Goal: Task Accomplishment & Management: Manage account settings

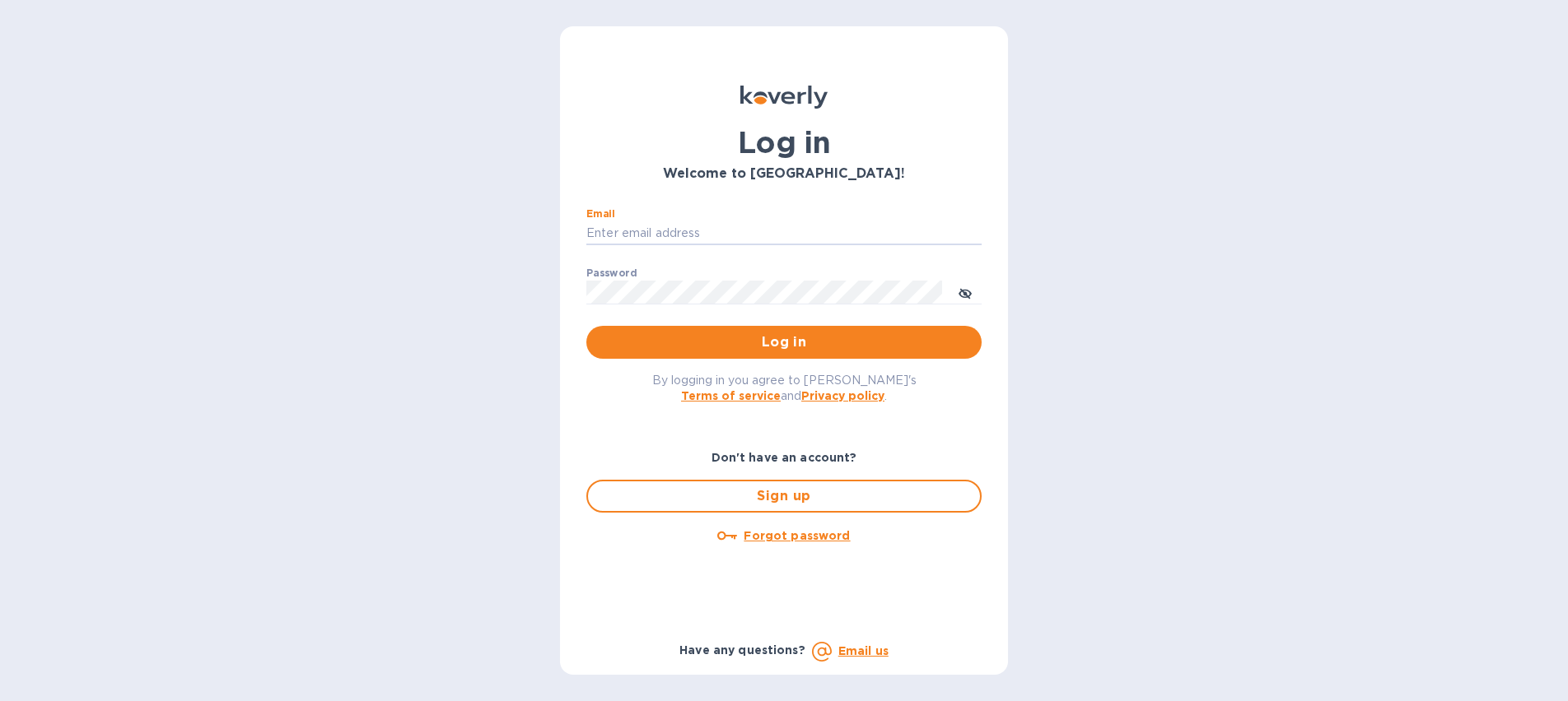
type input "nmehta@melaartisans.com"
click at [784, 341] on button "Log in" at bounding box center [784, 342] width 395 height 33
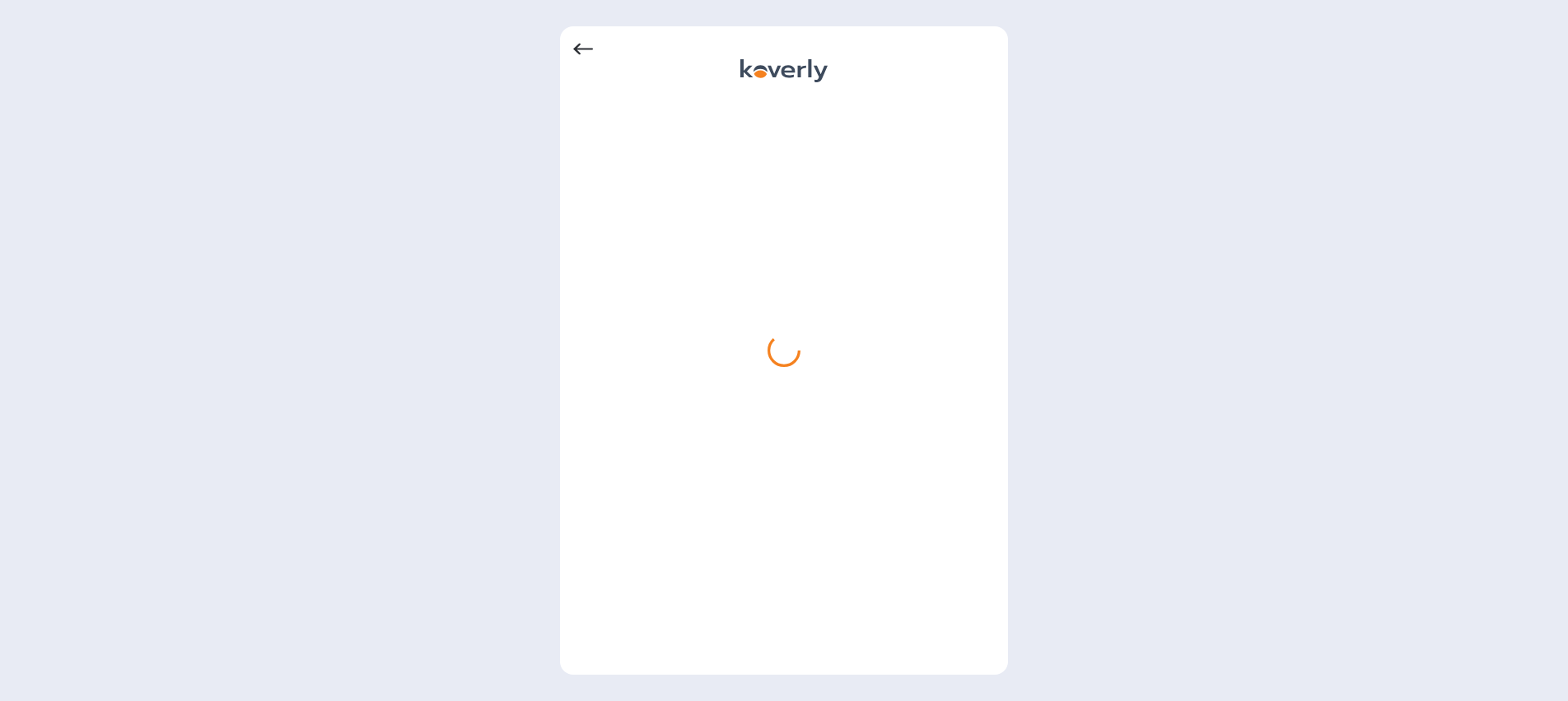
click at [576, 46] on icon at bounding box center [582, 49] width 20 height 20
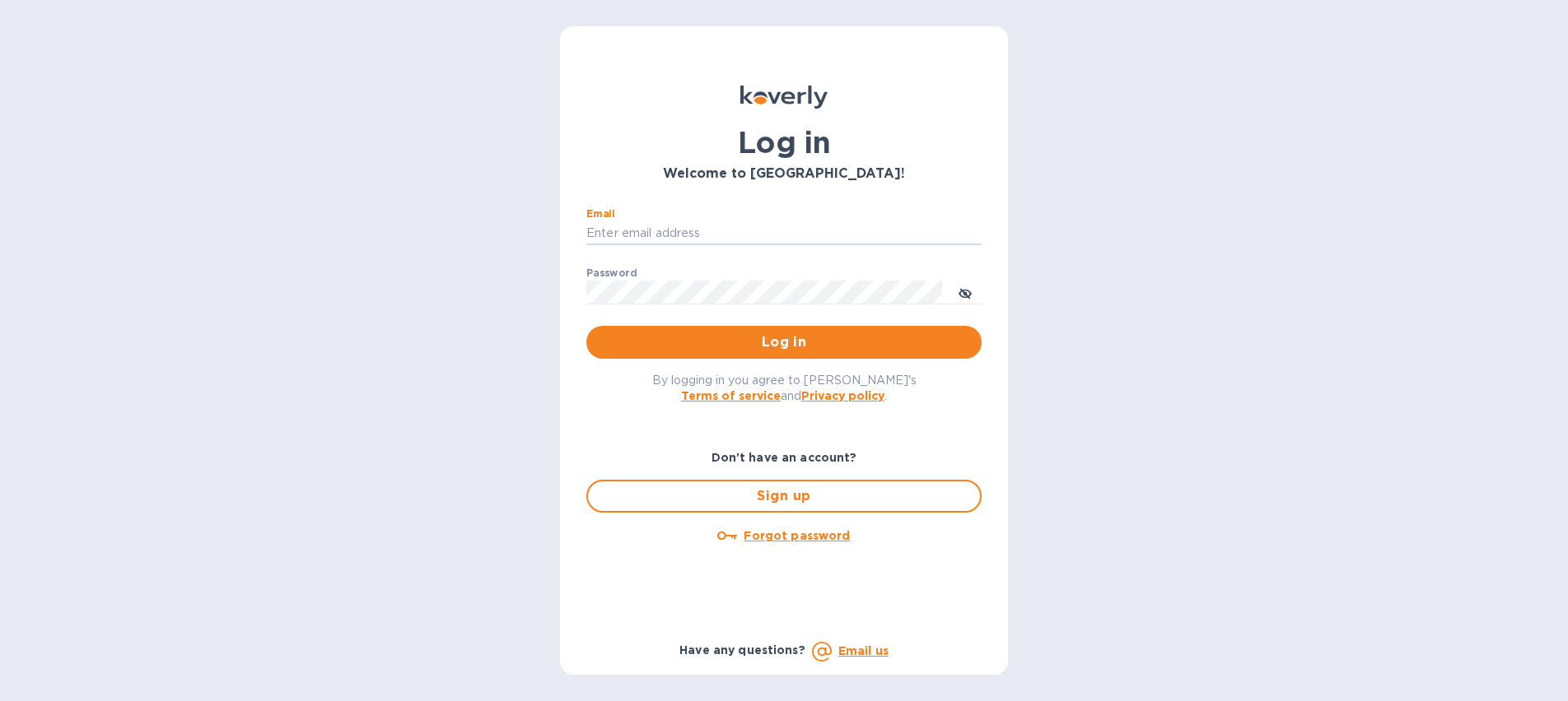
type input "nmehta@melaartisans.com"
click at [784, 341] on button "Log in" at bounding box center [784, 342] width 395 height 33
